Goal: Task Accomplishment & Management: Manage account settings

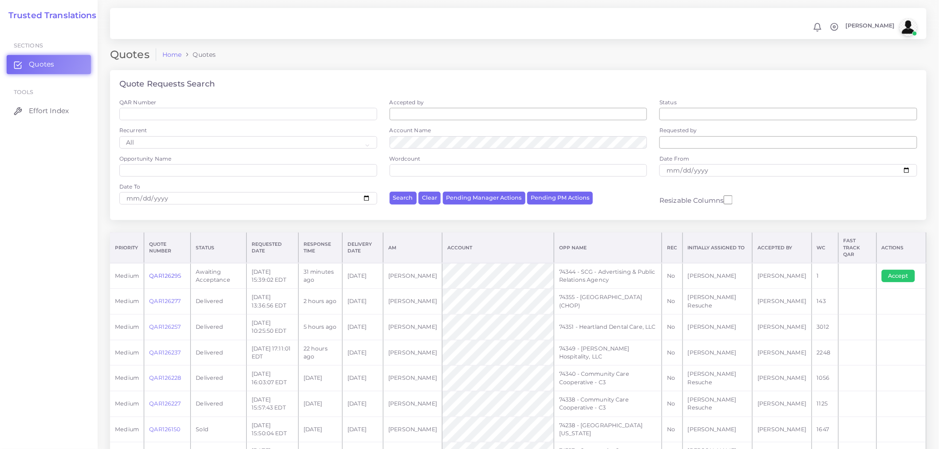
click at [158, 272] on link "QAR126295" at bounding box center [165, 275] width 32 height 7
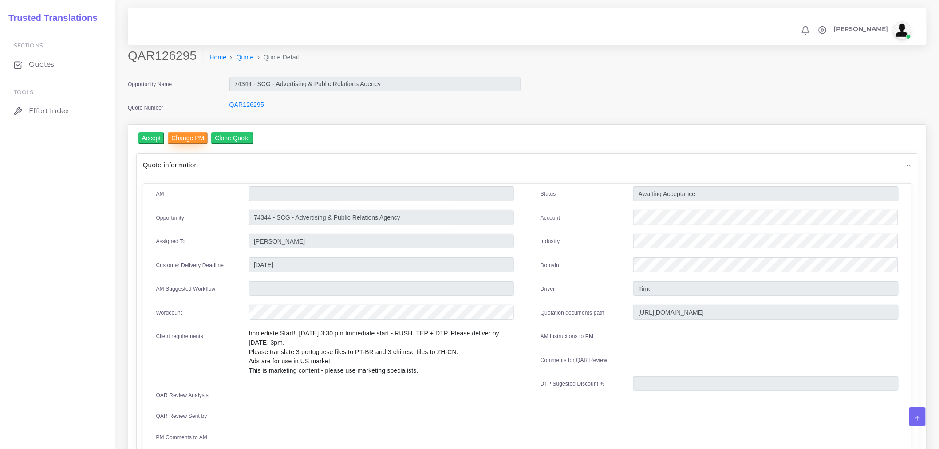
click at [183, 138] on input "Change PM" at bounding box center [188, 138] width 40 height 12
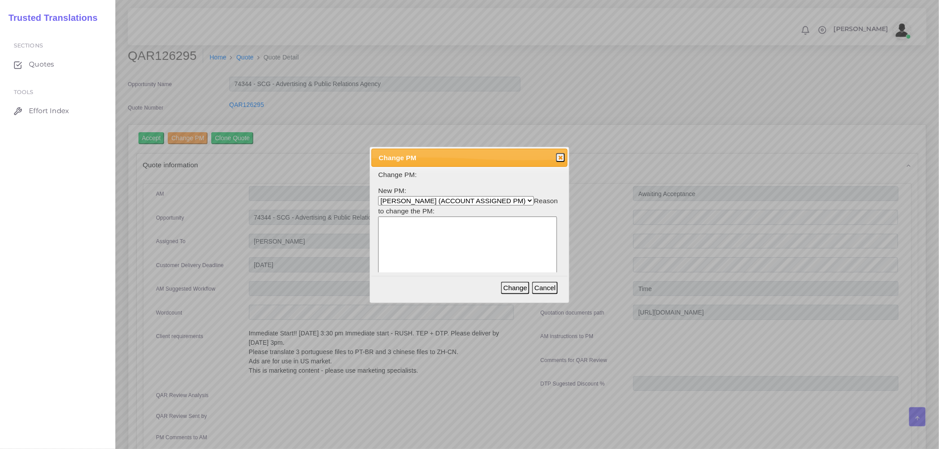
click at [455, 200] on select "[PERSON_NAME] (ACCOUNT ASSIGNED PM) [PERSON_NAME] PM [PERSON_NAME] [PERSON_NAME…" at bounding box center [456, 200] width 156 height 9
select select "b2a86391-d64c-65d9-63e1-614cf9933189"
click at [378, 196] on select "[PERSON_NAME] (ACCOUNT ASSIGNED PM) [PERSON_NAME] PM [PERSON_NAME] [PERSON_NAME…" at bounding box center [456, 200] width 156 height 9
click at [510, 259] on textarea at bounding box center [467, 258] width 179 height 85
type textarea "-"
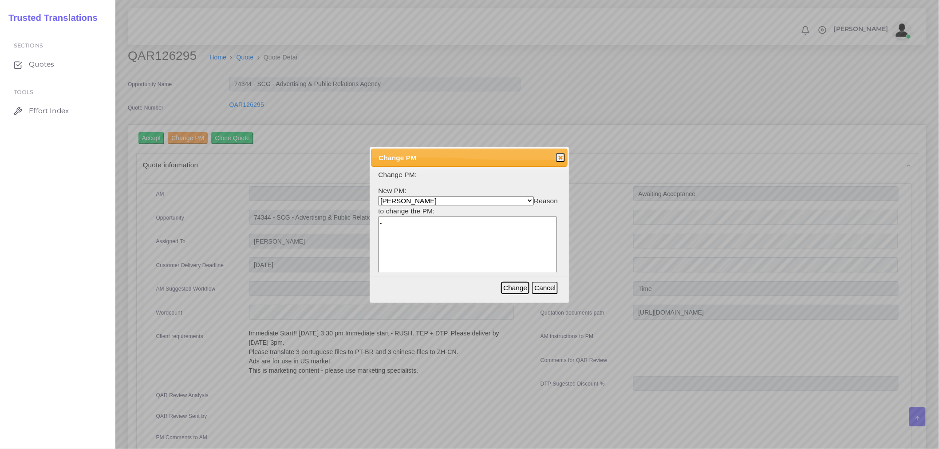
click at [511, 288] on button "Change" at bounding box center [515, 288] width 28 height 12
